Goal: Find specific page/section: Find specific page/section

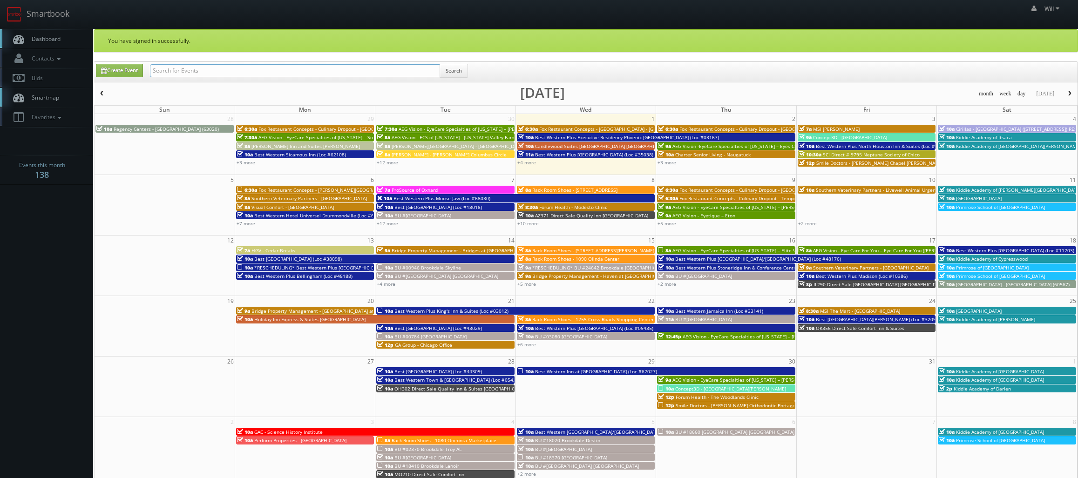
click at [287, 68] on input "text" at bounding box center [295, 70] width 290 height 13
paste input "(09-08-25) Best Western Plus Plaza by the Green (Loc #48106)"
drag, startPoint x: 182, startPoint y: 70, endPoint x: 78, endPoint y: 64, distance: 104.1
click at [78, 64] on body "Smartbook Toggle Side Navigation Toggle Top Navigation Will Will Profile Logout…" at bounding box center [539, 336] width 1078 height 672
type input "Best Western Plus Plaza by the Green (Loc #48106)"
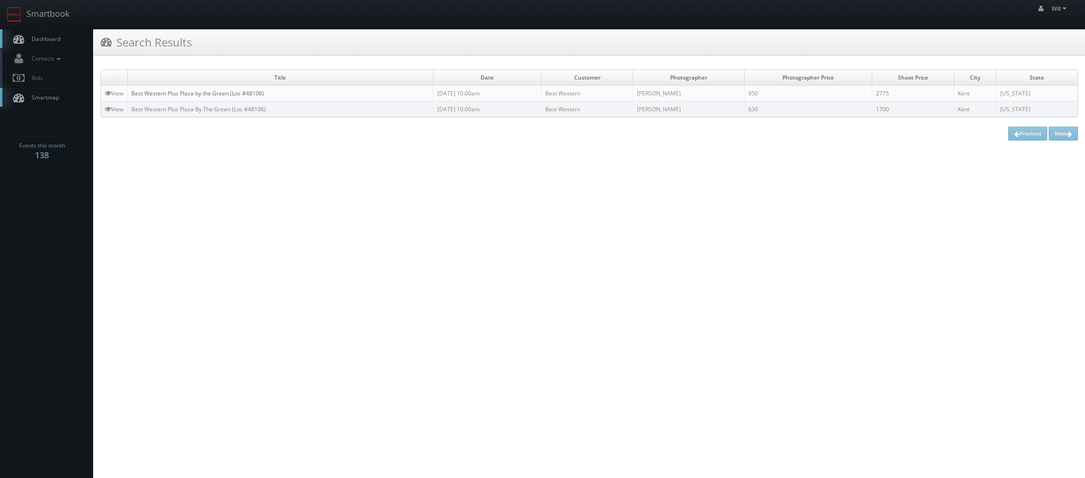
click at [232, 94] on link "Best Western Plus Plaza by the Green (Loc #48106)" at bounding box center [197, 93] width 133 height 8
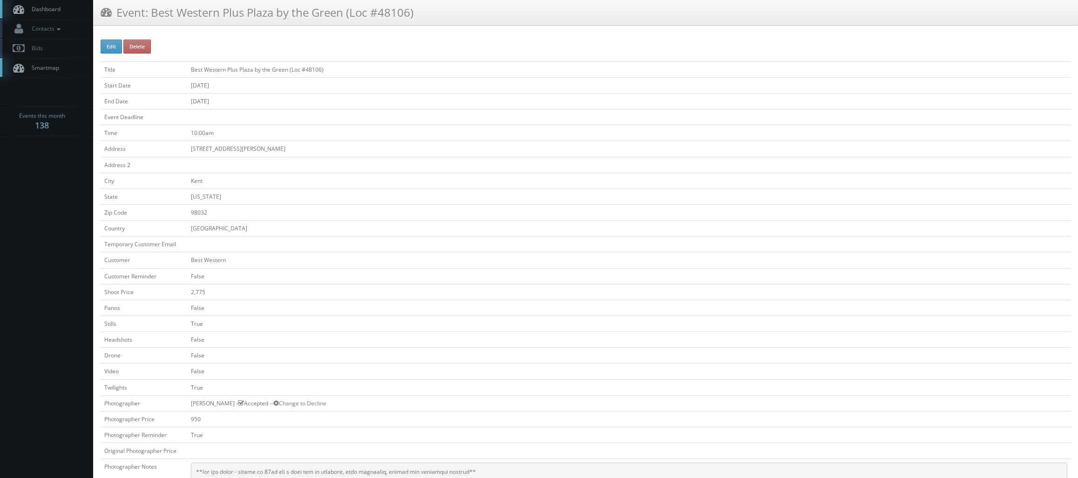
scroll to position [47, 0]
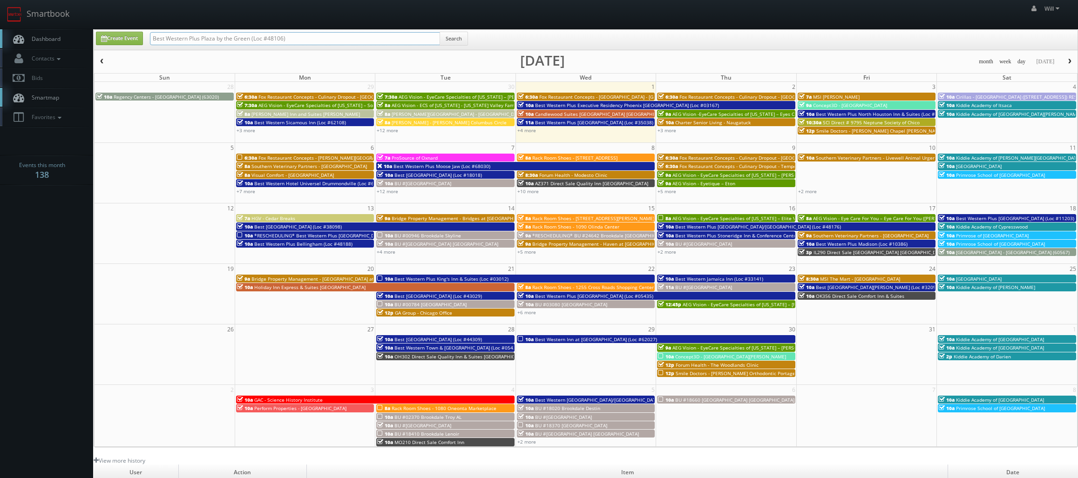
drag, startPoint x: 221, startPoint y: 21, endPoint x: 13, endPoint y: -4, distance: 210.1
click at [13, 0] on html "Smartbook Toggle Side Navigation Toggle Top Navigation Will Will Profile Logout…" at bounding box center [539, 320] width 1078 height 640
paste input "(09-04-25) Red Roof Inn 658 Bowling Green"
drag, startPoint x: 183, startPoint y: 38, endPoint x: 9, endPoint y: 0, distance: 178.3
click at [9, 0] on body "Smartbook Toggle Side Navigation Toggle Top Navigation Will Will Profile Logout…" at bounding box center [539, 320] width 1078 height 640
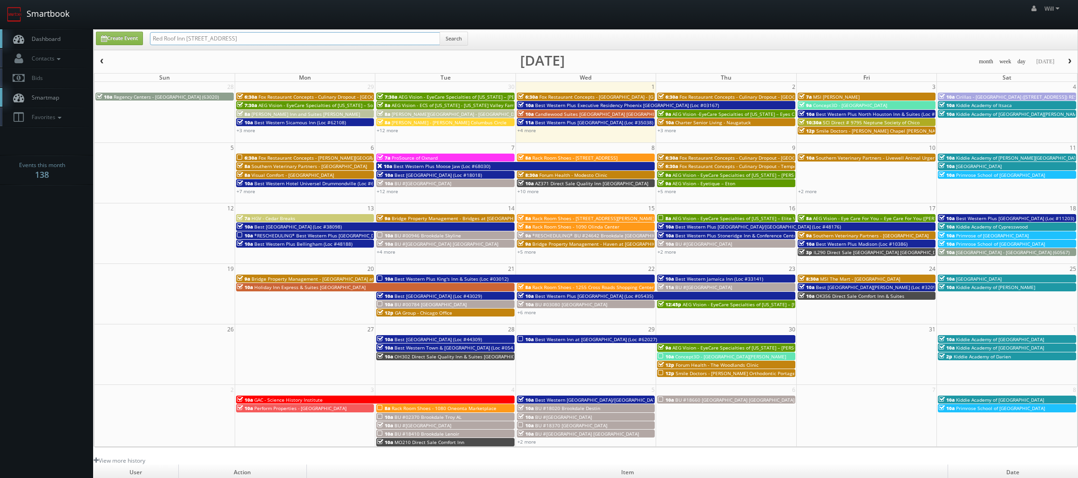
type input "Red Roof Inn 658 Bowling Green"
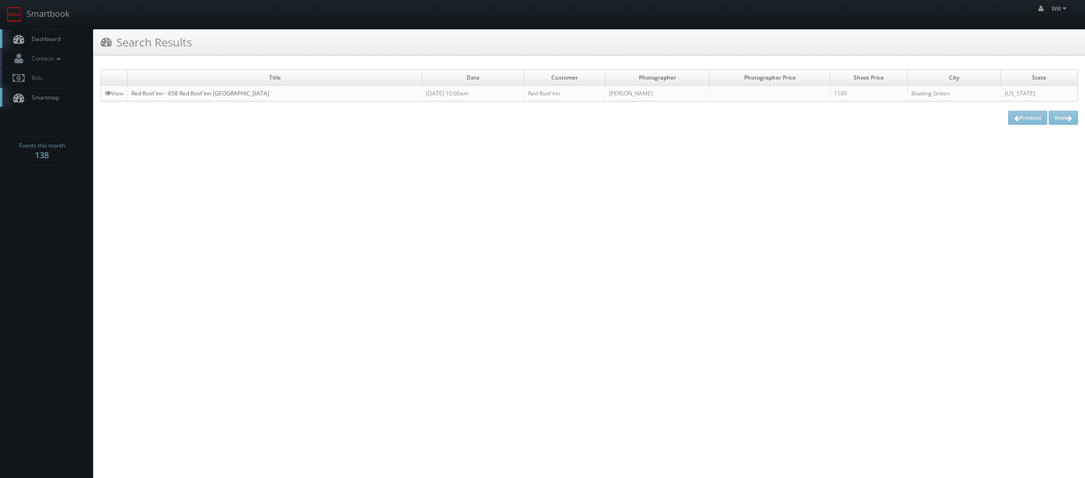
click at [150, 91] on link "Red Roof Inn - 658 Red Roof Inn Bowling Green" at bounding box center [200, 93] width 138 height 8
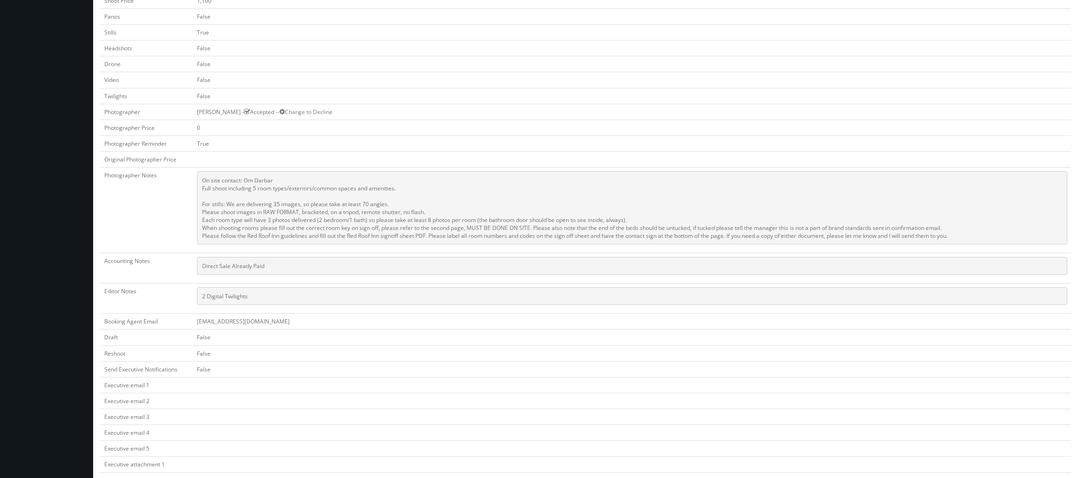
scroll to position [326, 0]
